Goal: Transaction & Acquisition: Purchase product/service

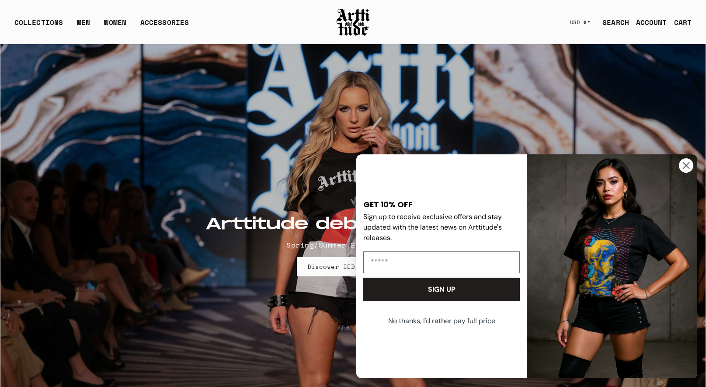
click at [614, 21] on link "SEARCH" at bounding box center [612, 22] width 34 height 17
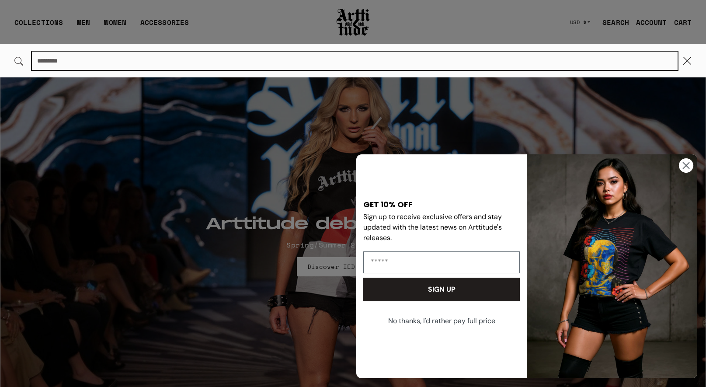
paste input "**********"
type input "**********"
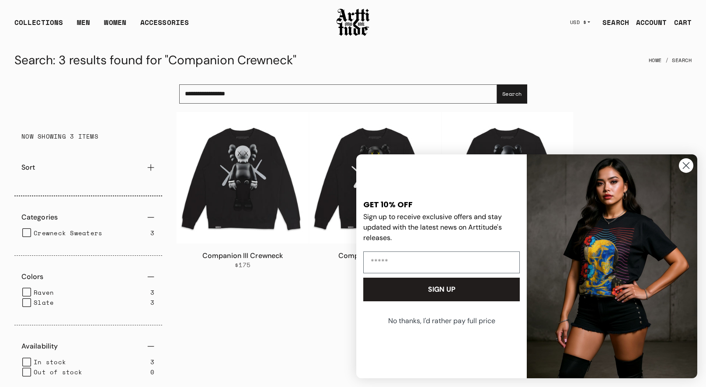
click at [684, 165] on icon "Close dialog" at bounding box center [685, 165] width 15 height 15
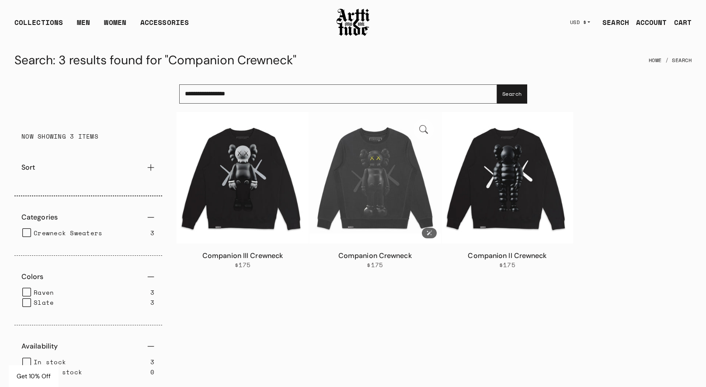
click at [387, 177] on img at bounding box center [375, 178] width 132 height 132
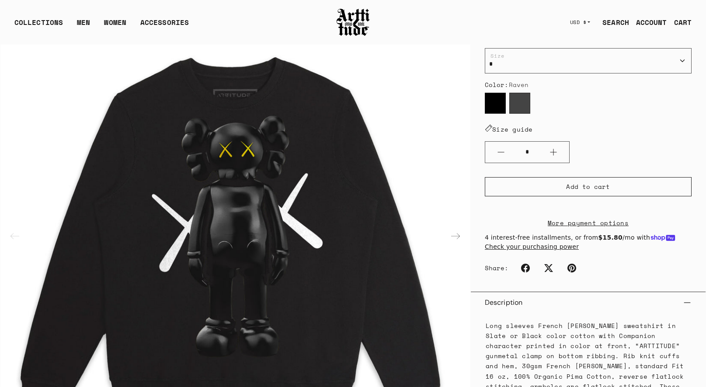
scroll to position [85, 0]
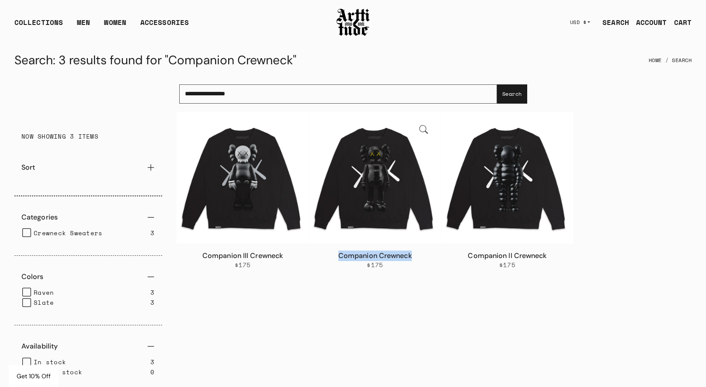
drag, startPoint x: 337, startPoint y: 255, endPoint x: 416, endPoint y: 257, distance: 78.7
click at [416, 257] on h3 "Companion Crewneck" at bounding box center [375, 255] width 118 height 10
copy link "Companion Crewneck"
drag, startPoint x: 463, startPoint y: 254, endPoint x: 569, endPoint y: 254, distance: 105.8
click at [569, 254] on div "Companion II Crewneck $175" at bounding box center [507, 259] width 132 height 32
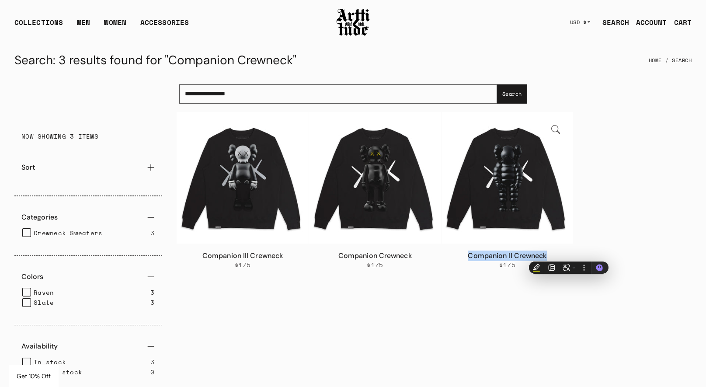
copy link "Companion II Crewneck"
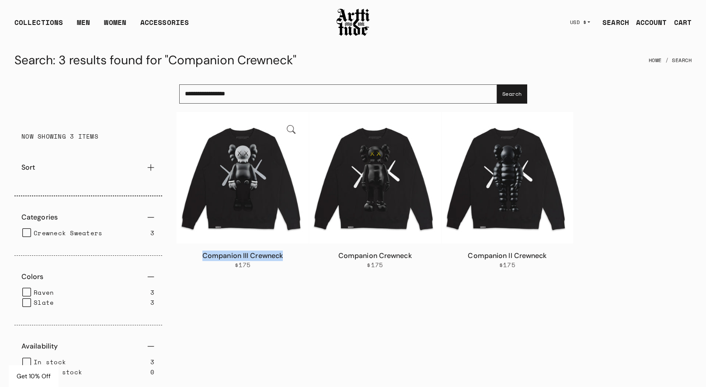
drag, startPoint x: 194, startPoint y: 259, endPoint x: 283, endPoint y: 257, distance: 88.7
click at [283, 257] on h3 "Companion III Crewneck" at bounding box center [243, 255] width 118 height 10
copy link "Companion III Crewneck"
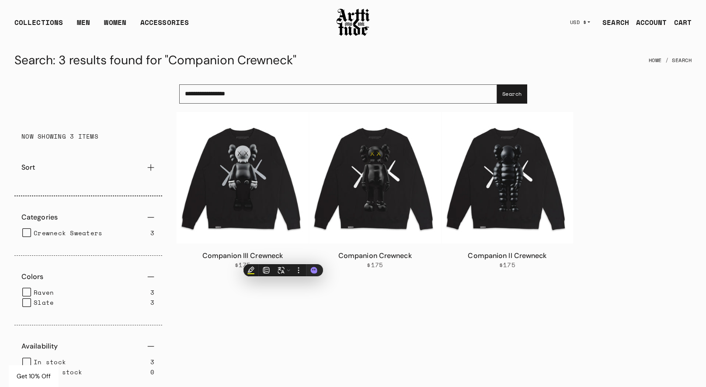
click at [242, 328] on div "FILTER 3 items Companion III Crewneck $175 Companion Crewneck $175 Companion II…" at bounding box center [441, 260] width 529 height 297
